Goal: Find specific page/section: Find specific page/section

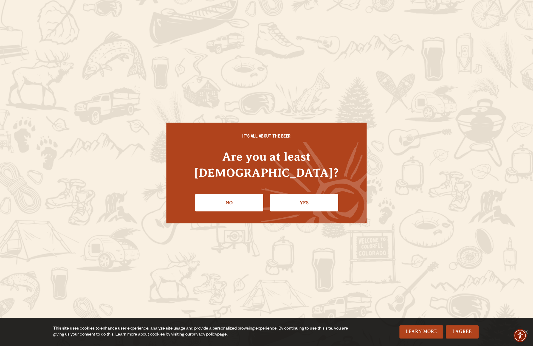
click at [306, 204] on div "IT'S ALL ABOUT THE BEER Are you at least [DEMOGRAPHIC_DATA]? No Yes" at bounding box center [266, 173] width 200 height 101
click at [306, 198] on link "Yes" at bounding box center [304, 202] width 68 height 17
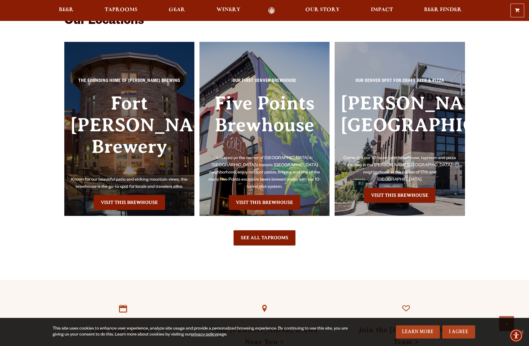
scroll to position [1366, 0]
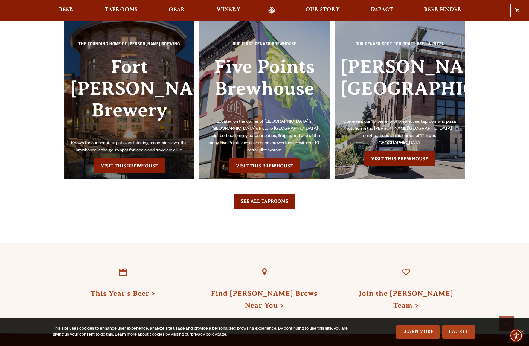
click at [133, 158] on link "Visit this Brewhouse" at bounding box center [129, 165] width 71 height 15
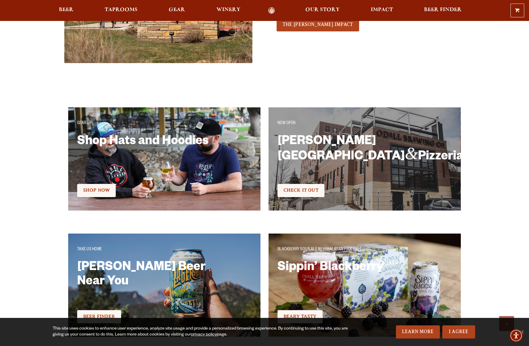
scroll to position [971, 0]
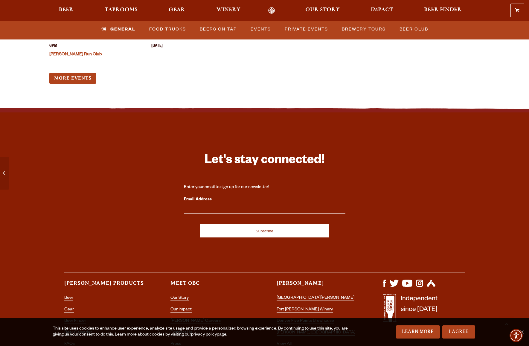
scroll to position [2470, 0]
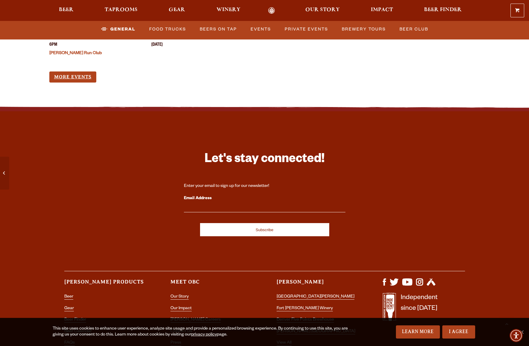
click at [88, 71] on link "More Events" at bounding box center [72, 76] width 47 height 11
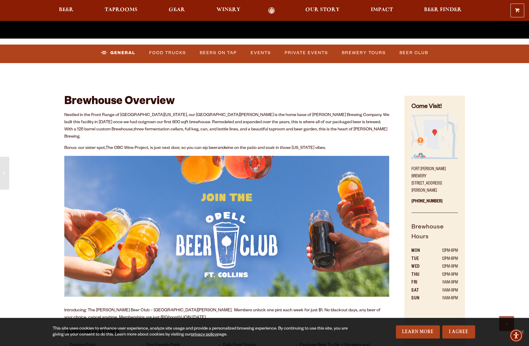
scroll to position [0, 0]
